Goal: Task Accomplishment & Management: Manage account settings

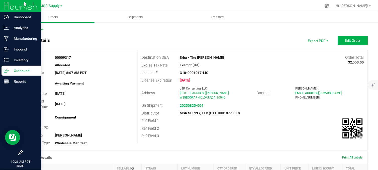
click at [4, 72] on icon at bounding box center [5, 71] width 3 height 4
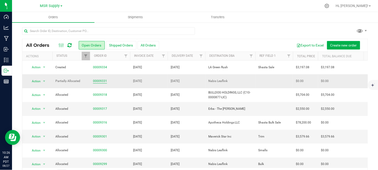
click at [96, 81] on link "00009331" at bounding box center [100, 81] width 14 height 5
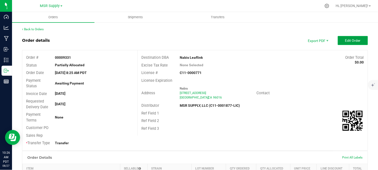
click at [346, 41] on span "Edit Order" at bounding box center [353, 41] width 16 height 4
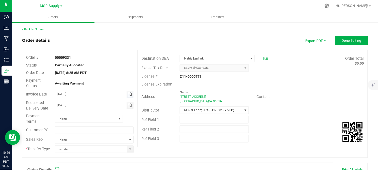
click at [128, 95] on span "Toggle calendar" at bounding box center [130, 95] width 4 height 4
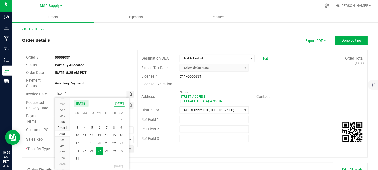
drag, startPoint x: 108, startPoint y: 149, endPoint x: 127, endPoint y: 147, distance: 19.7
click at [108, 149] on span "28" at bounding box center [106, 152] width 7 height 8
type input "[DATE]"
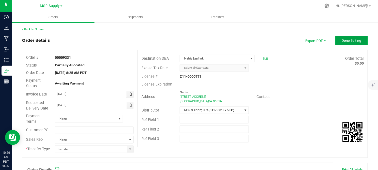
click at [350, 43] on button "Done Editing" at bounding box center [351, 40] width 33 height 9
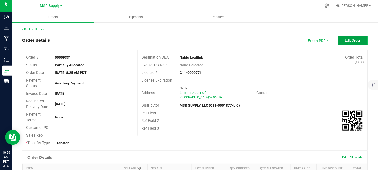
click at [350, 43] on button "Edit Order" at bounding box center [353, 40] width 30 height 9
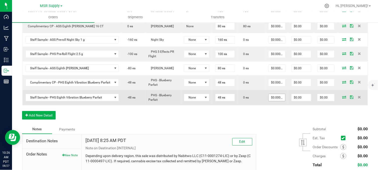
scroll to position [334, 0]
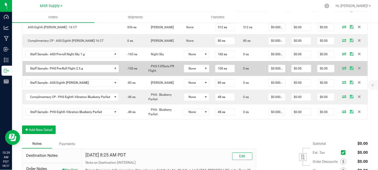
scroll to position [278, 0]
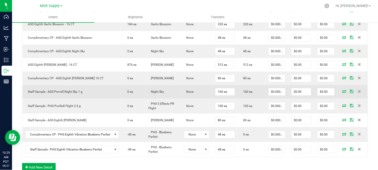
scroll to position [278, 0]
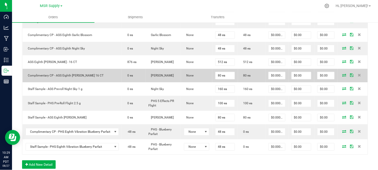
scroll to position [306, 0]
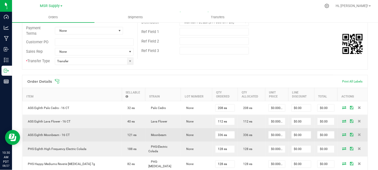
scroll to position [55, 0]
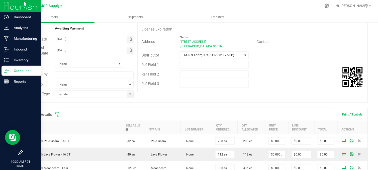
click at [11, 70] on p "Outbound" at bounding box center [24, 71] width 30 height 6
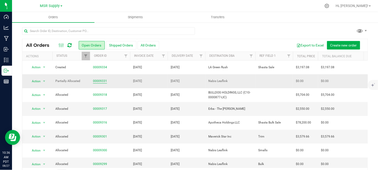
drag, startPoint x: 98, startPoint y: 82, endPoint x: 102, endPoint y: 81, distance: 3.8
click at [98, 82] on link "00009331" at bounding box center [100, 81] width 14 height 5
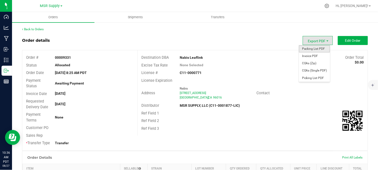
click at [315, 49] on span "Packing List PDF" at bounding box center [314, 48] width 31 height 7
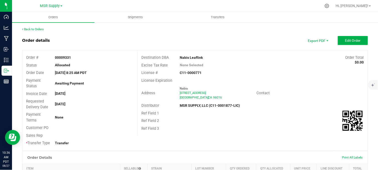
click at [99, 44] on div "Order details Export PDF Edit Order" at bounding box center [195, 40] width 346 height 9
